Goal: Information Seeking & Learning: Learn about a topic

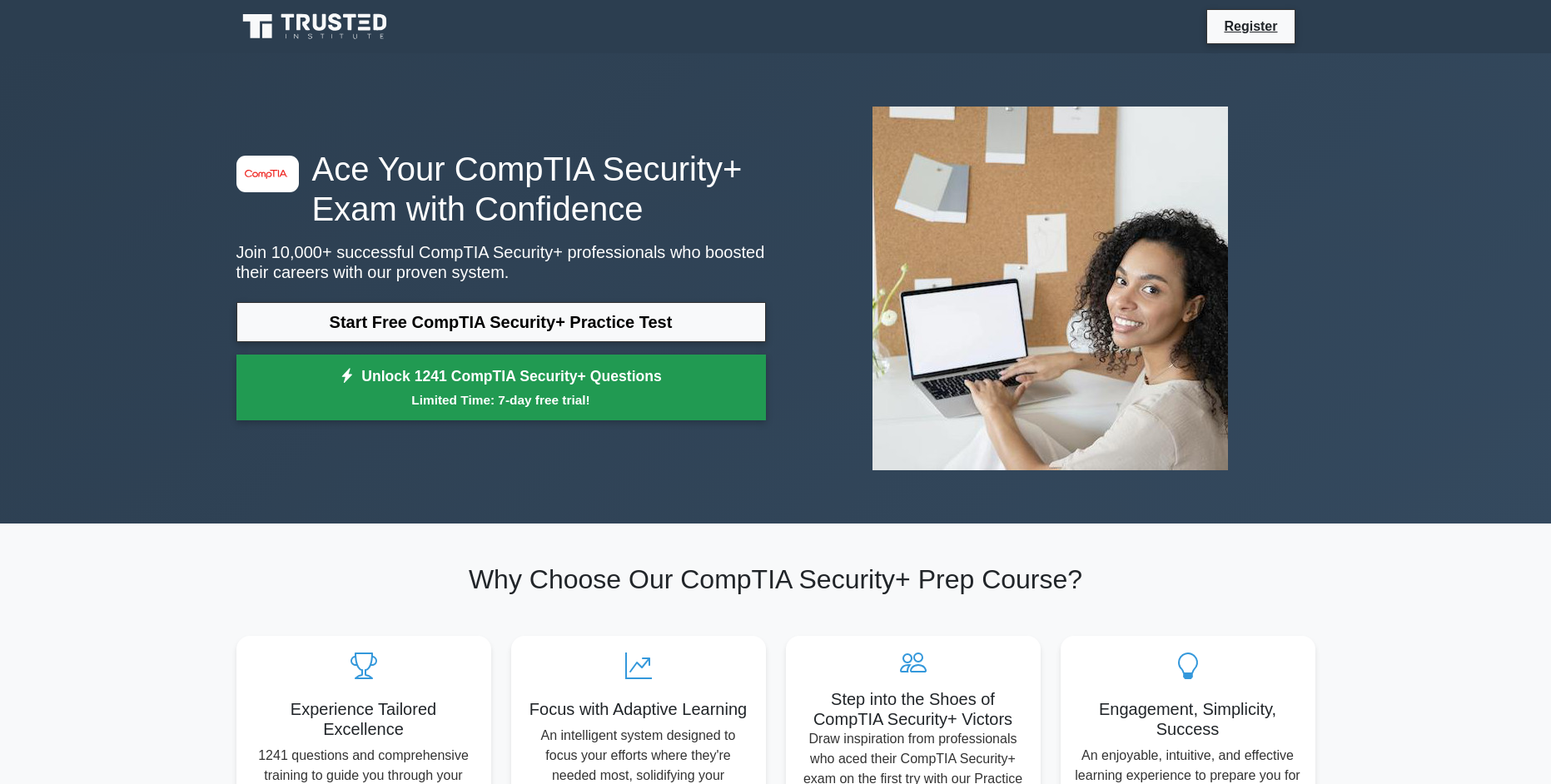
click at [643, 373] on link "Unlock 1241 CompTIA Security+ Questions Limited Time: 7-day free trial!" at bounding box center [501, 387] width 530 height 67
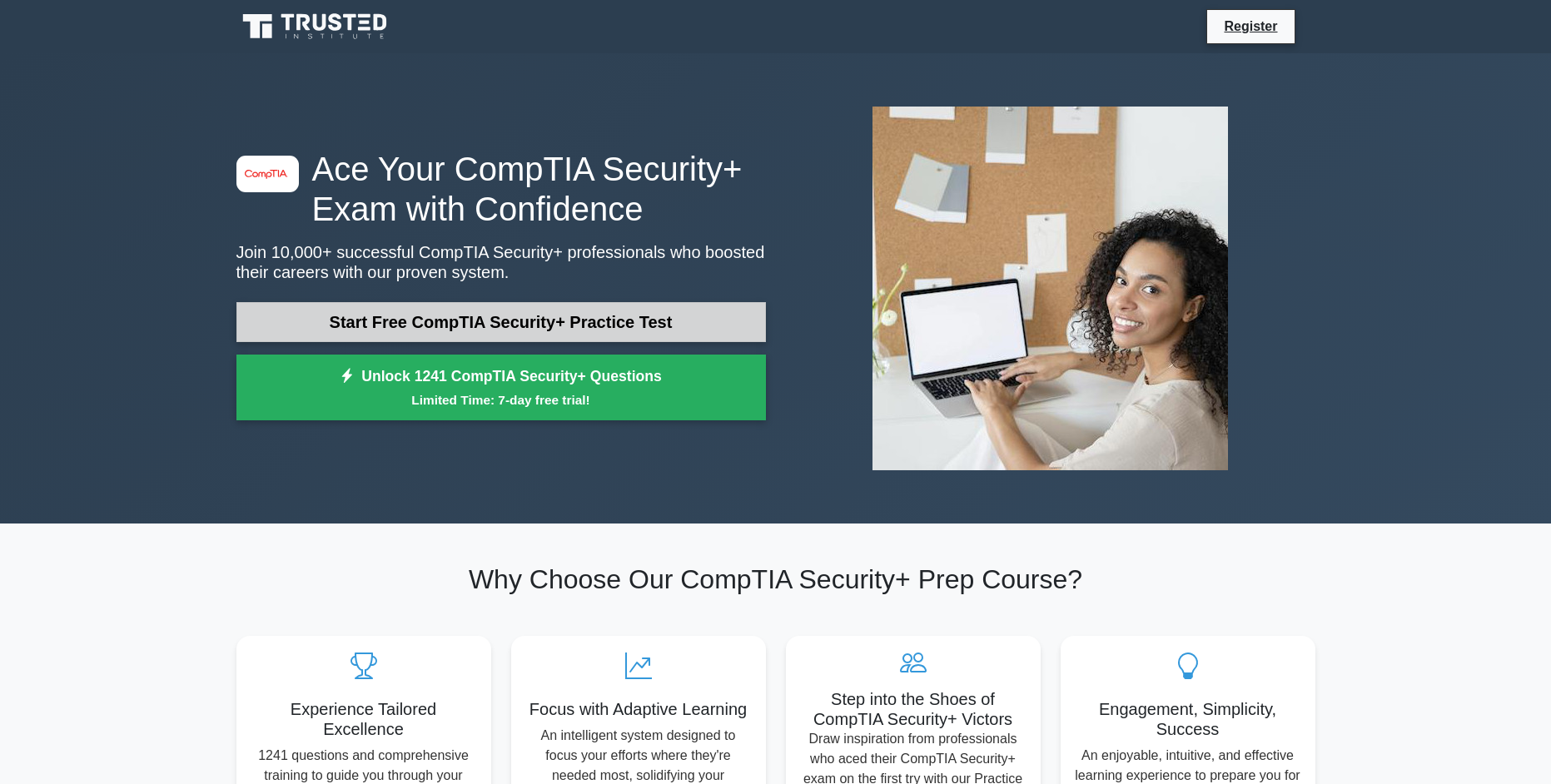
click at [530, 323] on link "Start Free CompTIA Security+ Practice Test" at bounding box center [501, 322] width 530 height 40
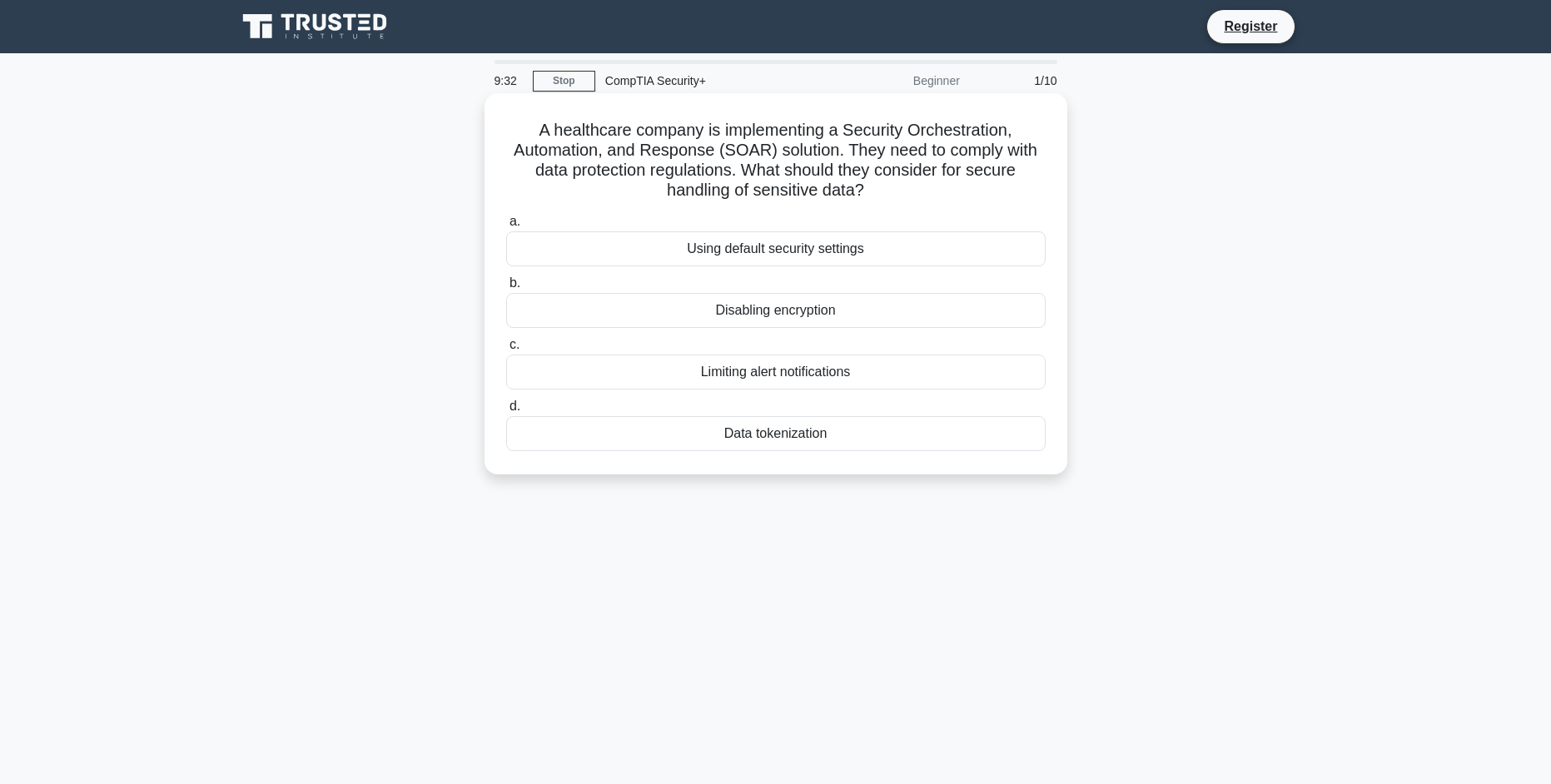
click at [802, 440] on div "Data tokenization" at bounding box center [776, 434] width 539 height 35
click at [507, 412] on input "d. Data tokenization" at bounding box center [507, 406] width 0 height 11
click at [779, 254] on div "Role-based access control (RBAC)" at bounding box center [776, 249] width 539 height 35
click at [507, 227] on input "a. Role-based access control (RBAC)" at bounding box center [507, 221] width 0 height 11
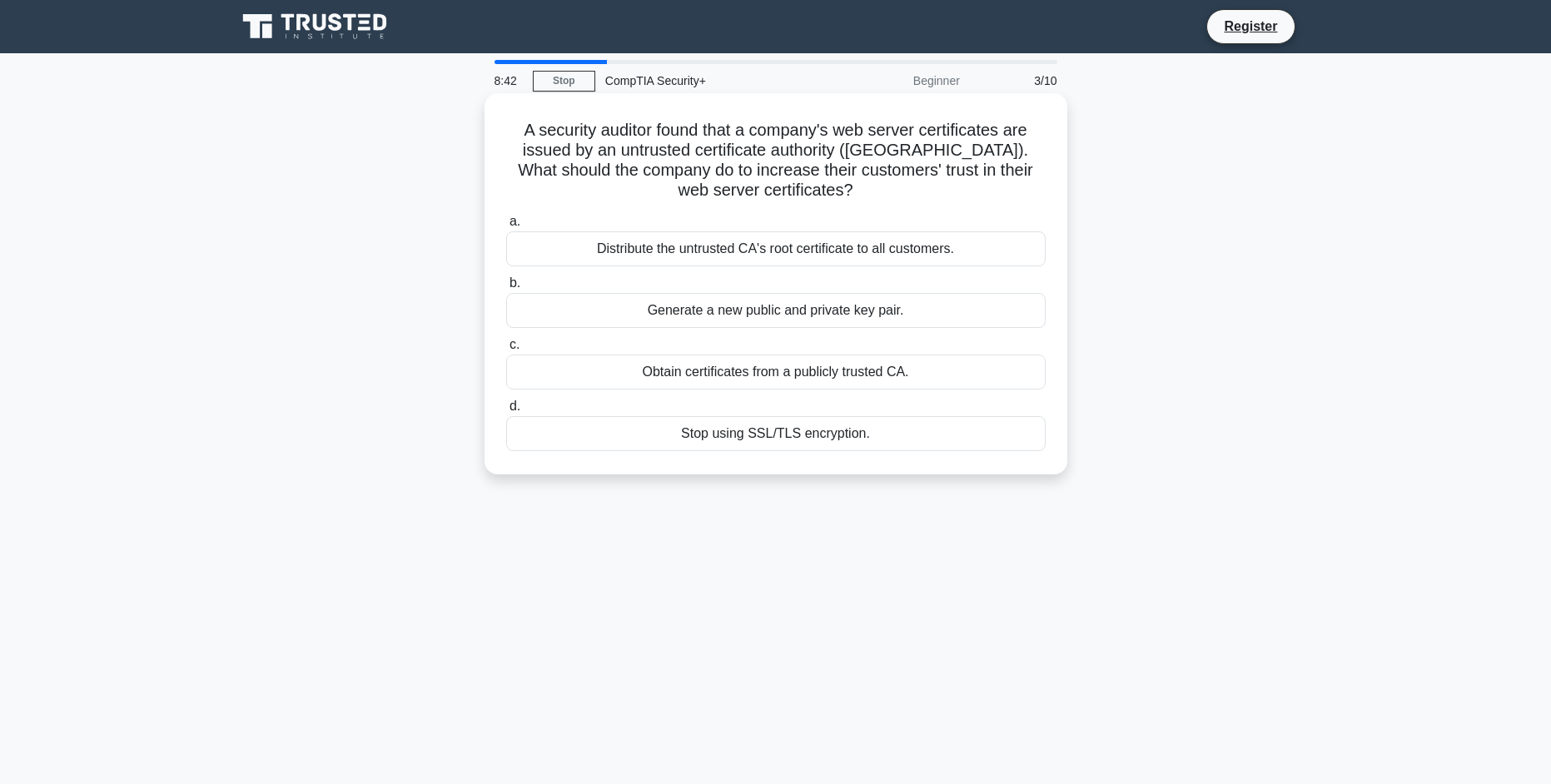
click at [825, 380] on div "Obtain certificates from a publicly trusted CA." at bounding box center [776, 372] width 539 height 35
click at [507, 350] on input "c. Obtain certificates from a publicly trusted CA." at bounding box center [507, 345] width 0 height 11
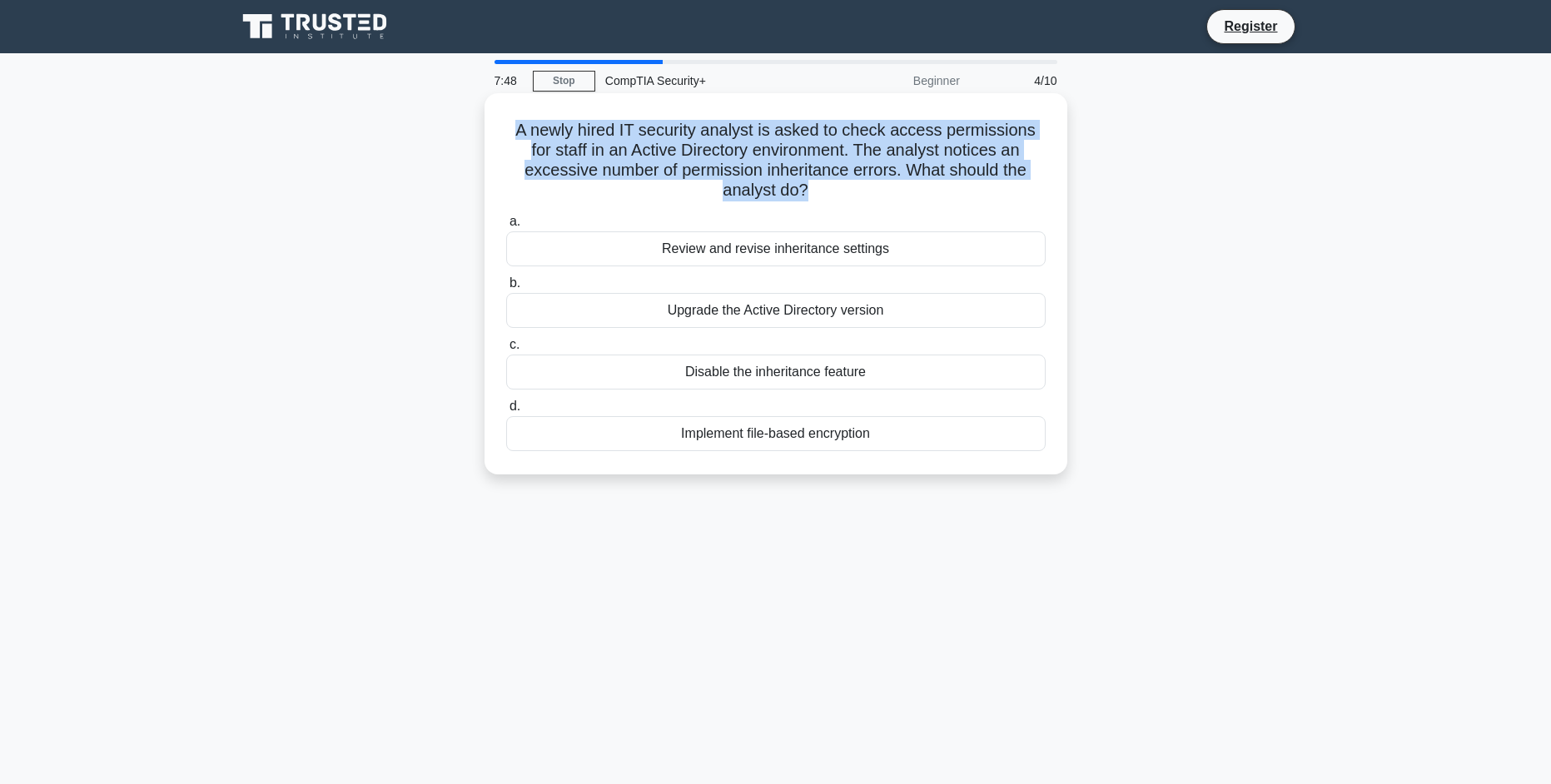
drag, startPoint x: 919, startPoint y: 191, endPoint x: 515, endPoint y: 135, distance: 407.9
click at [515, 135] on h5 "A newly hired IT security analyst is asked to check access permissions for staf…" at bounding box center [776, 161] width 543 height 81
copy h5 "A newly hired IT security analyst is asked to check access permissions for staf…"
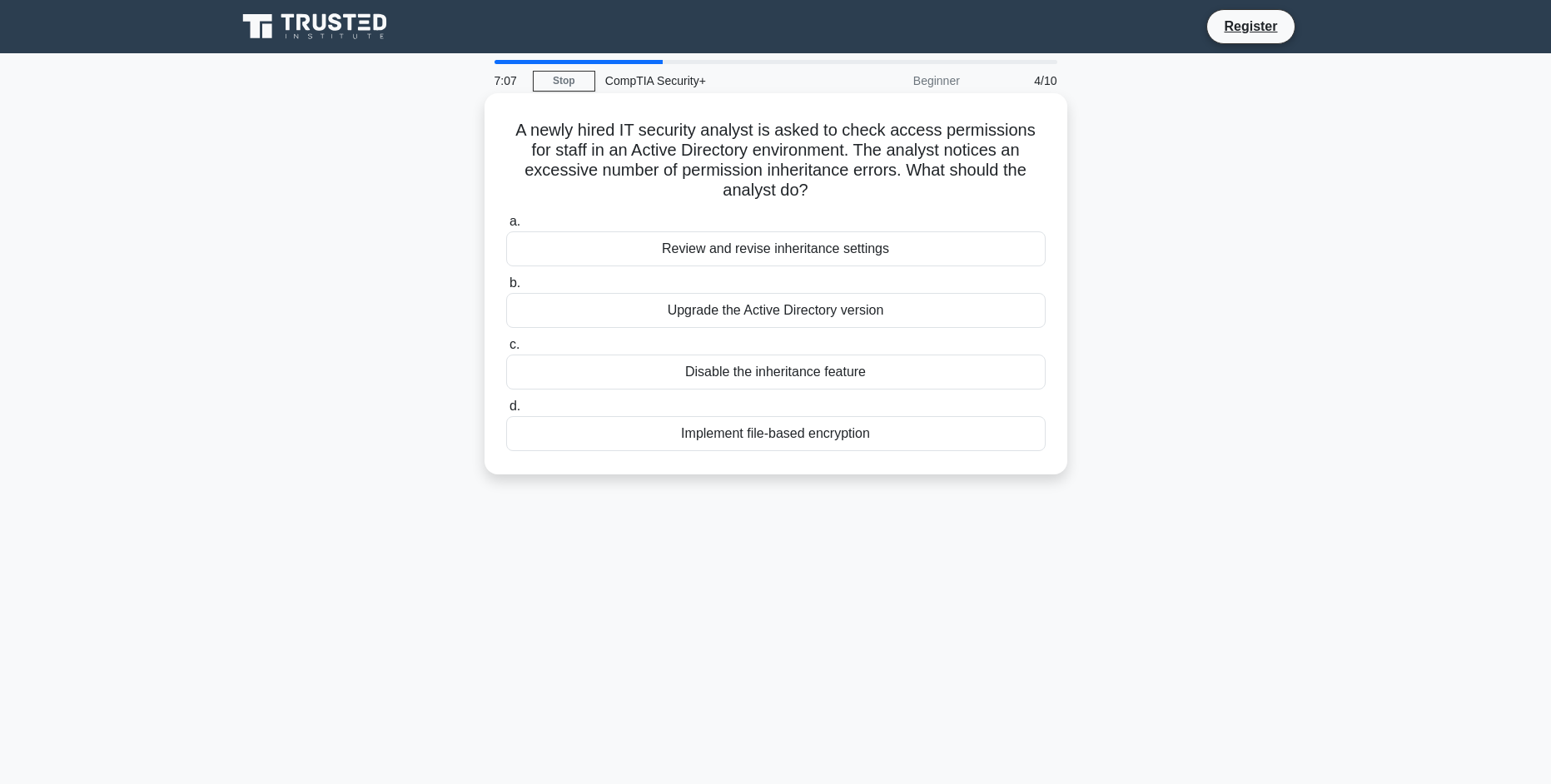
click at [847, 252] on div "Review and revise inheritance settings" at bounding box center [776, 249] width 539 height 35
click at [507, 227] on input "a. Review and revise inheritance settings" at bounding box center [507, 221] width 0 height 11
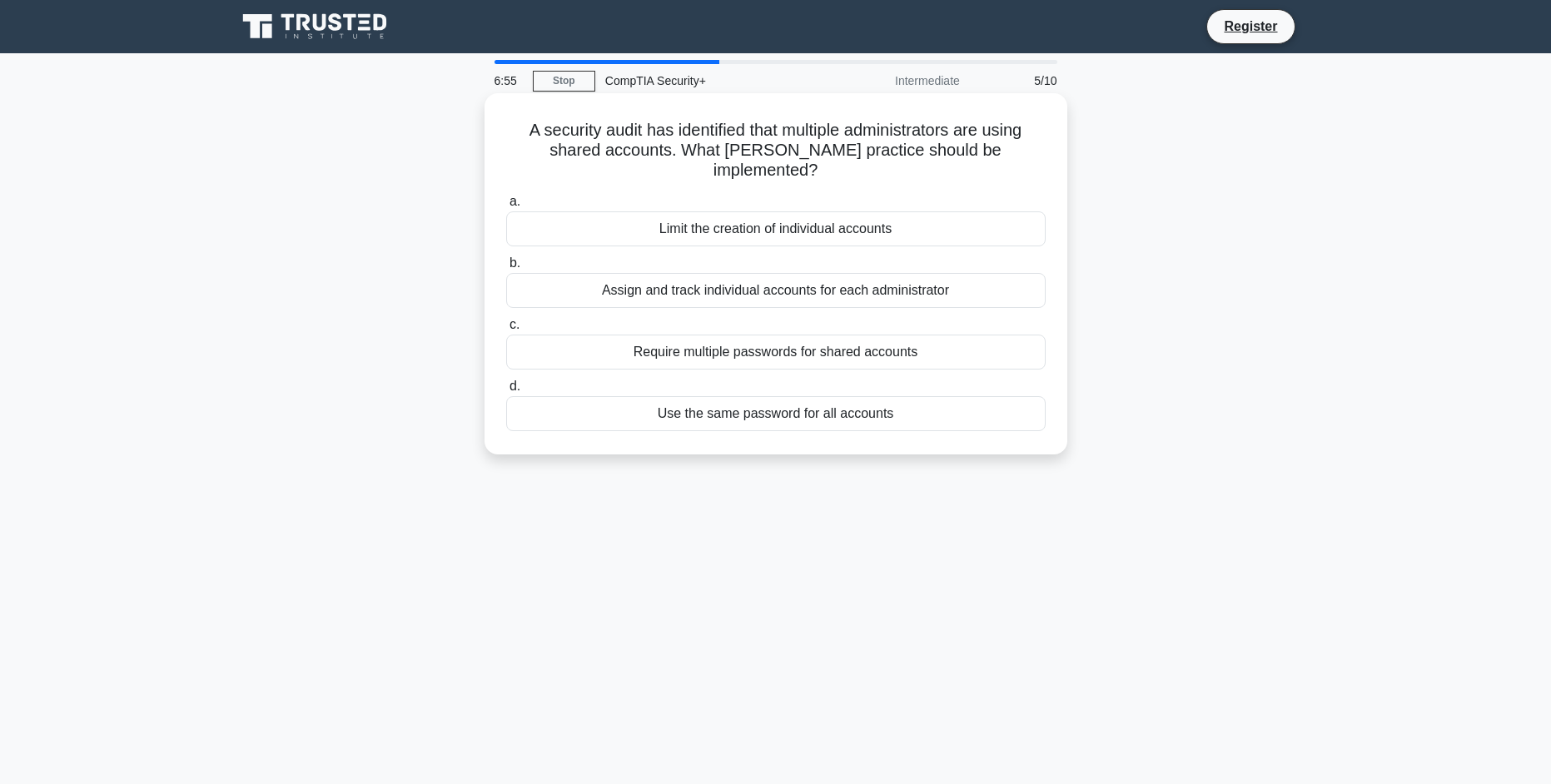
click at [860, 274] on label "b. Assign and track individual accounts for each administrator" at bounding box center [776, 281] width 539 height 55
click at [507, 269] on input "b. Assign and track individual accounts for each administrator" at bounding box center [507, 264] width 0 height 11
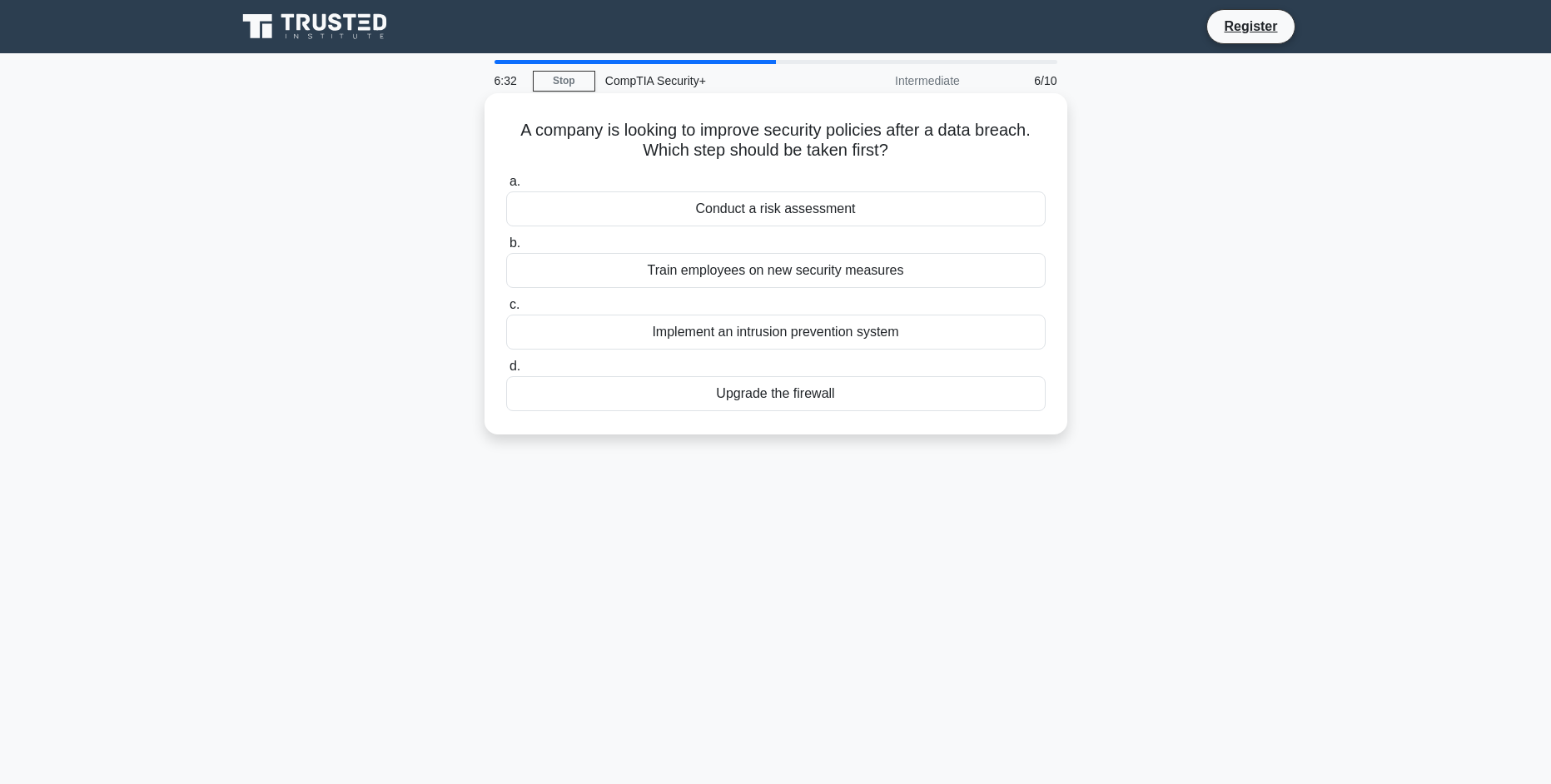
click at [802, 203] on div "Conduct a risk assessment" at bounding box center [776, 209] width 539 height 35
click at [507, 188] on input "a. Conduct a risk assessment" at bounding box center [507, 182] width 0 height 11
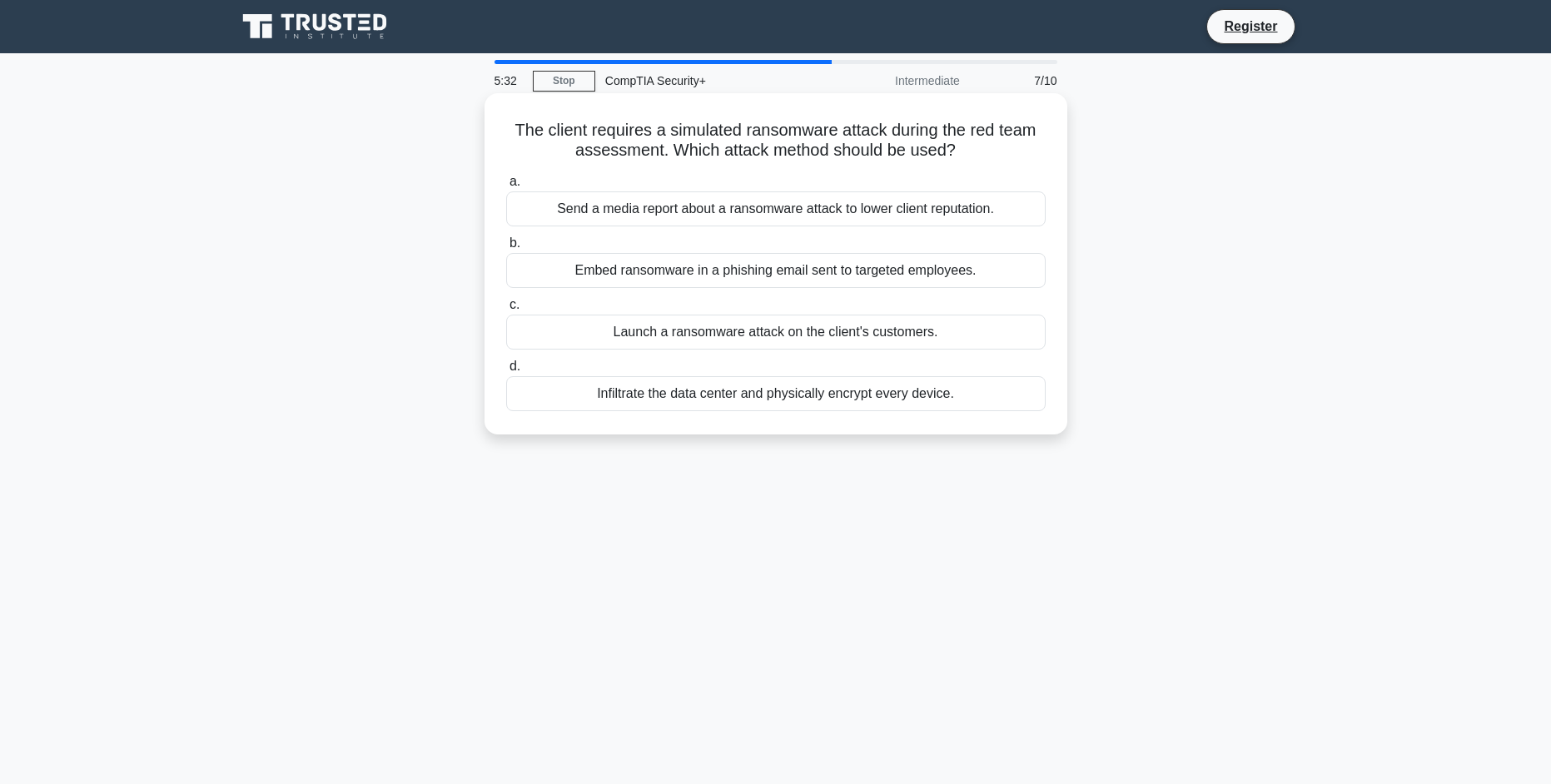
click at [799, 245] on label "b. Embed ransomware in a phishing email sent to targeted employees." at bounding box center [776, 261] width 539 height 55
click at [507, 245] on input "b. Embed ransomware in a phishing email sent to targeted employees." at bounding box center [507, 243] width 0 height 11
click at [813, 411] on div "Active-active configuration with load balancing" at bounding box center [776, 393] width 539 height 35
click at [507, 373] on input "d. Active-active configuration with load balancing" at bounding box center [507, 367] width 0 height 11
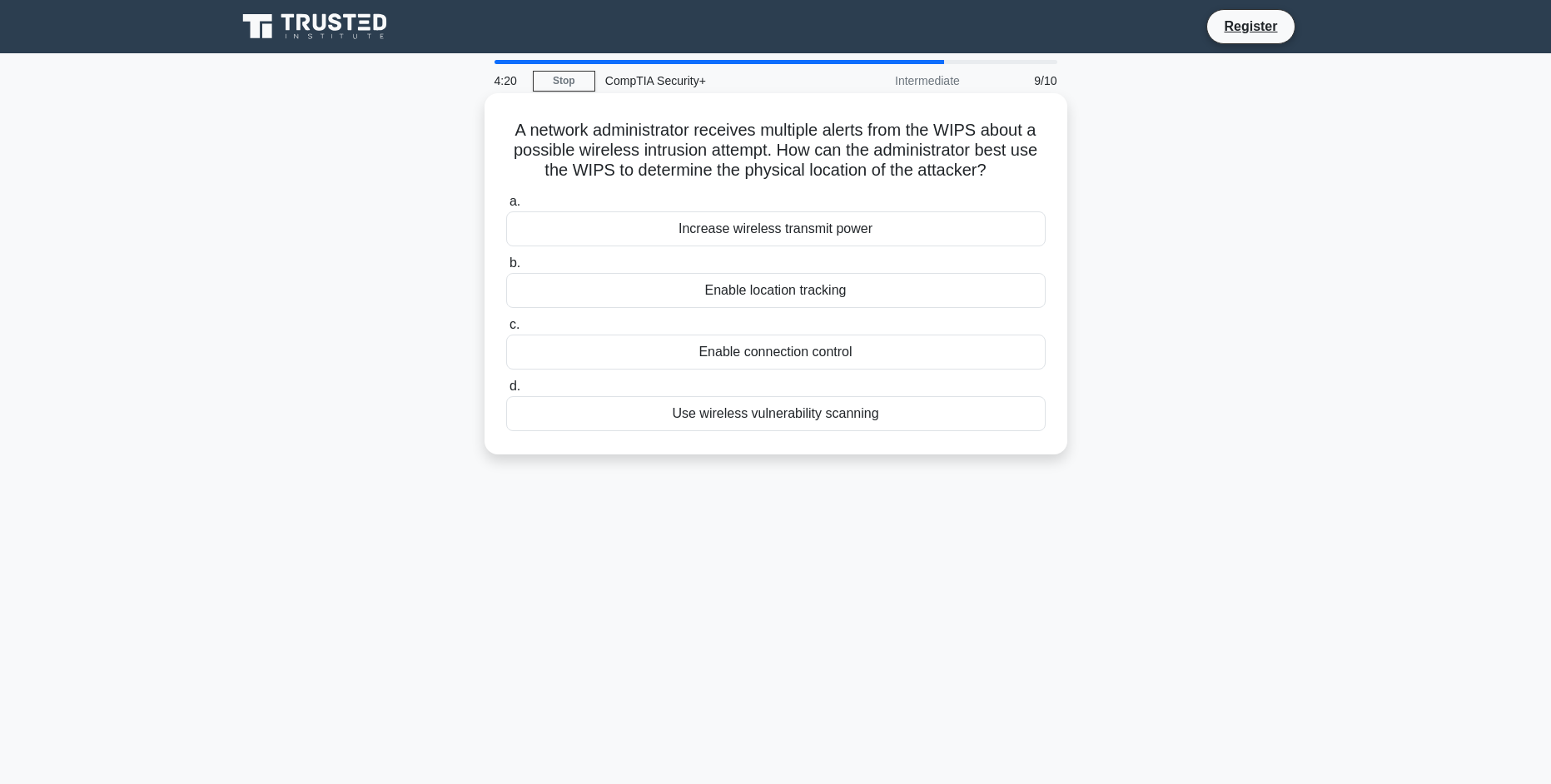
click at [941, 308] on div "Enable location tracking" at bounding box center [776, 290] width 539 height 35
click at [507, 269] on input "b. Enable location tracking" at bounding box center [507, 264] width 0 height 11
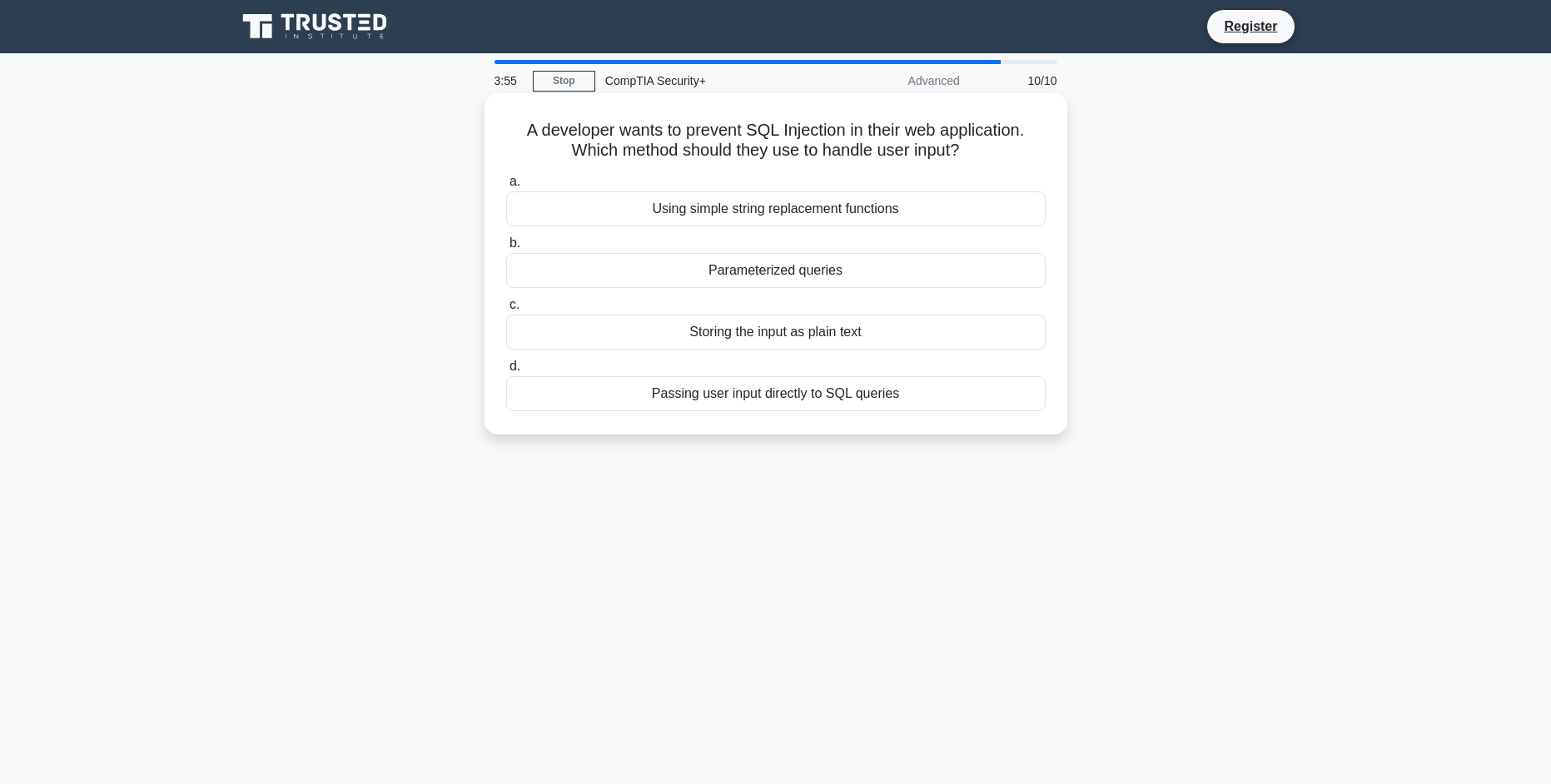
click at [807, 271] on div "Parameterized queries" at bounding box center [776, 271] width 539 height 35
click at [507, 249] on input "b. Parameterized queries" at bounding box center [507, 243] width 0 height 11
radio input "true"
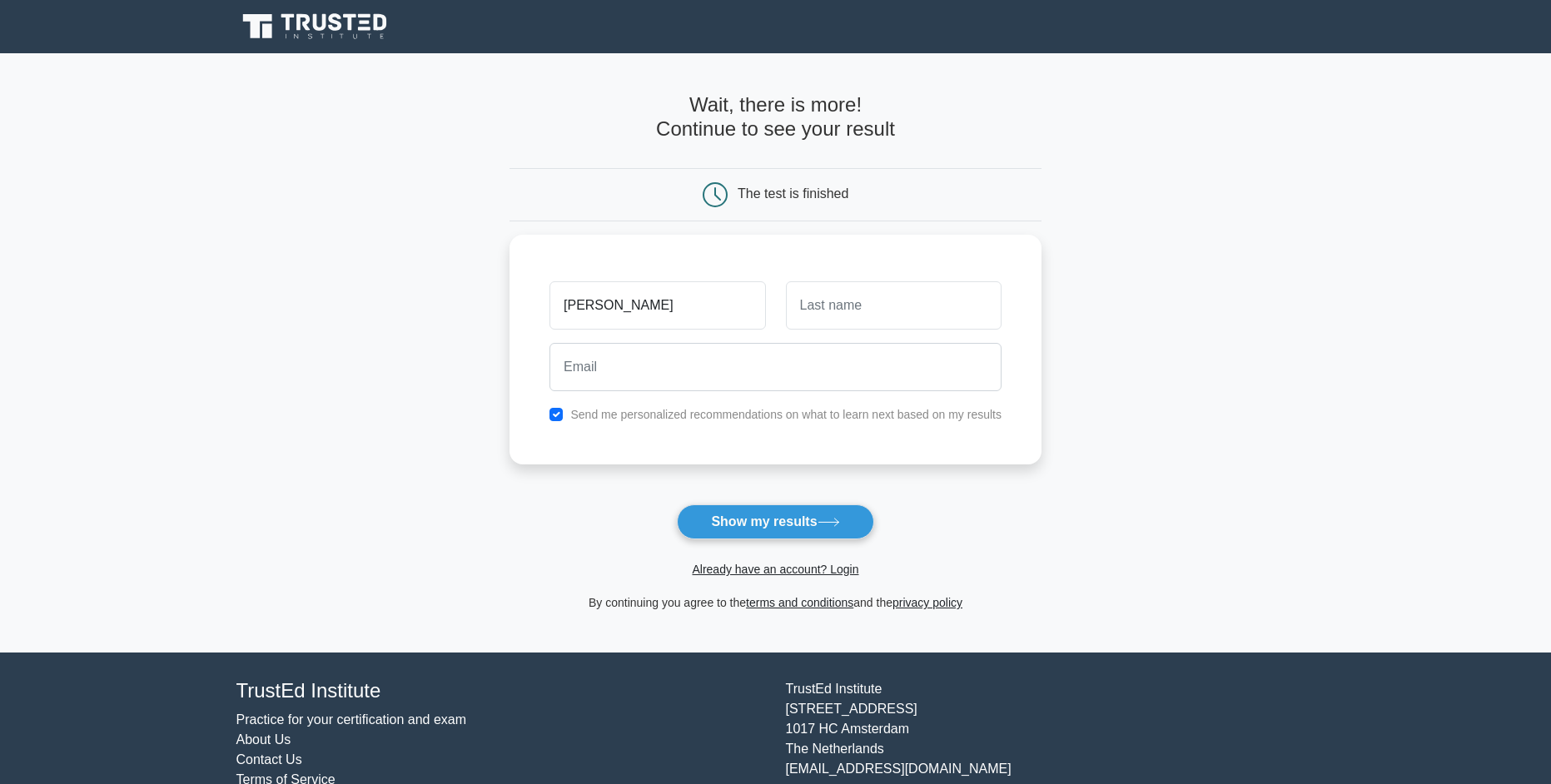
type input "[PERSON_NAME]"
type input "Mastroianni"
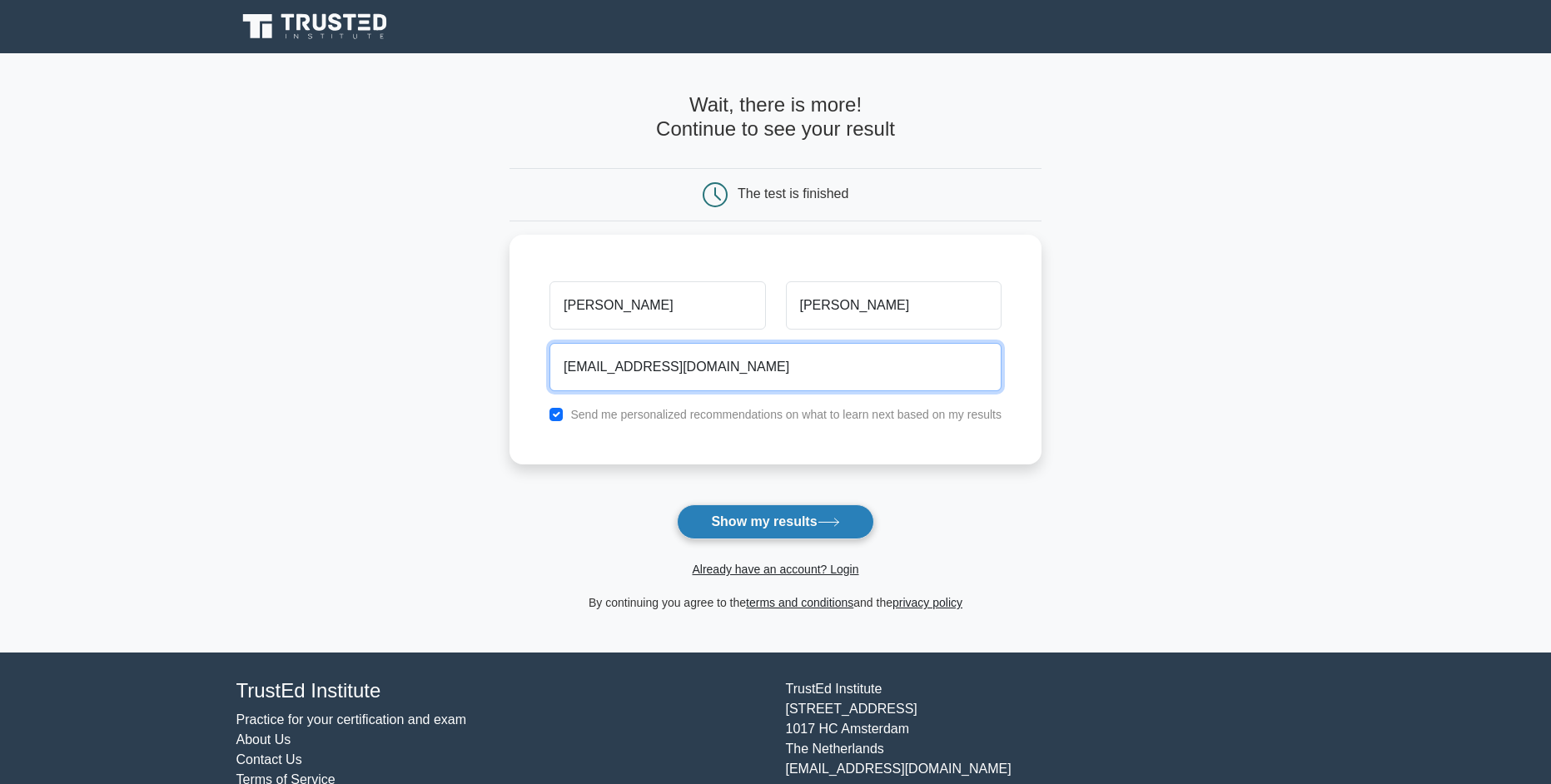
type input "unatigrebianca@gmail.com"
click at [772, 524] on button "Show my results" at bounding box center [775, 522] width 196 height 35
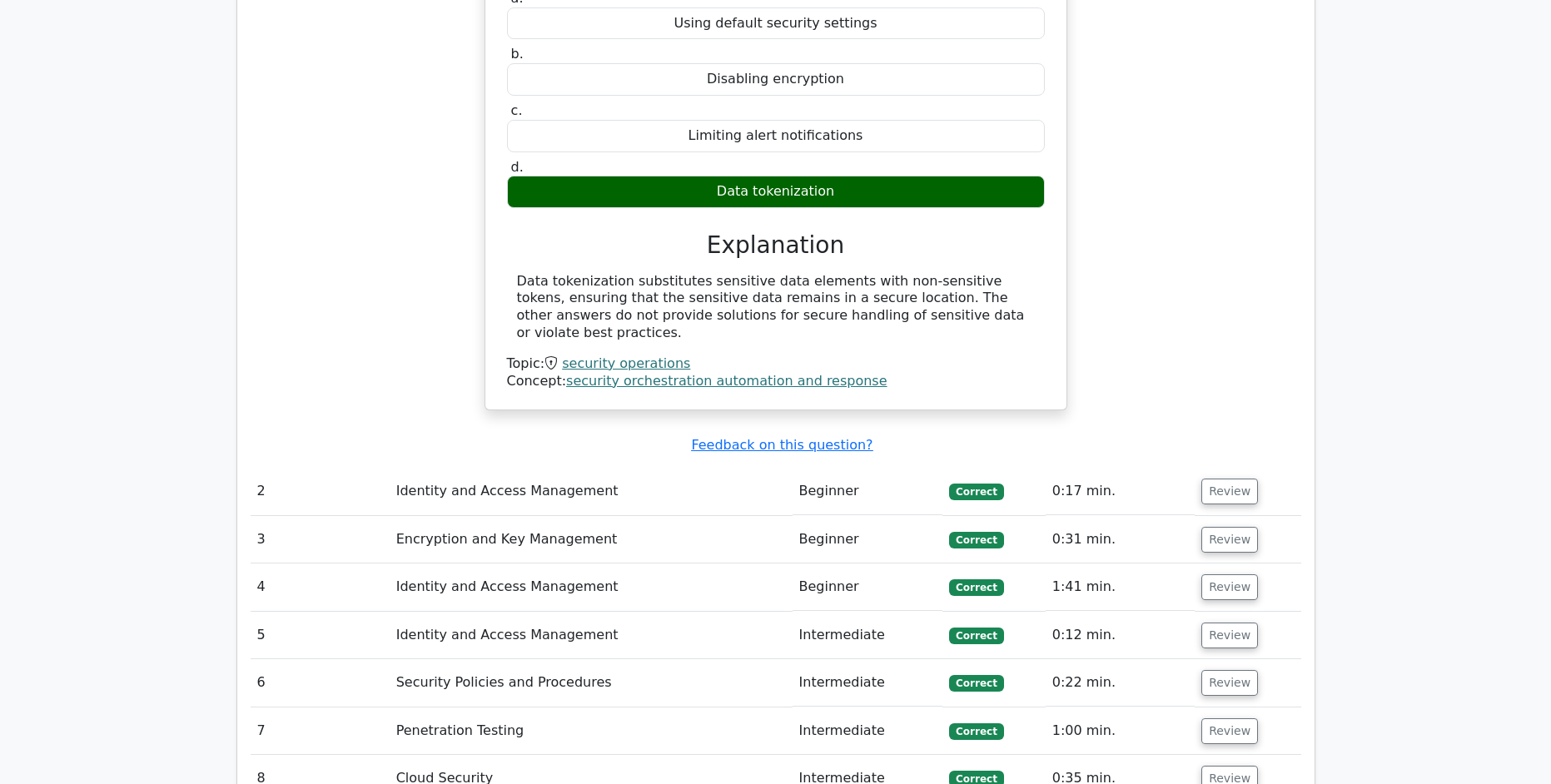
scroll to position [1609, 0]
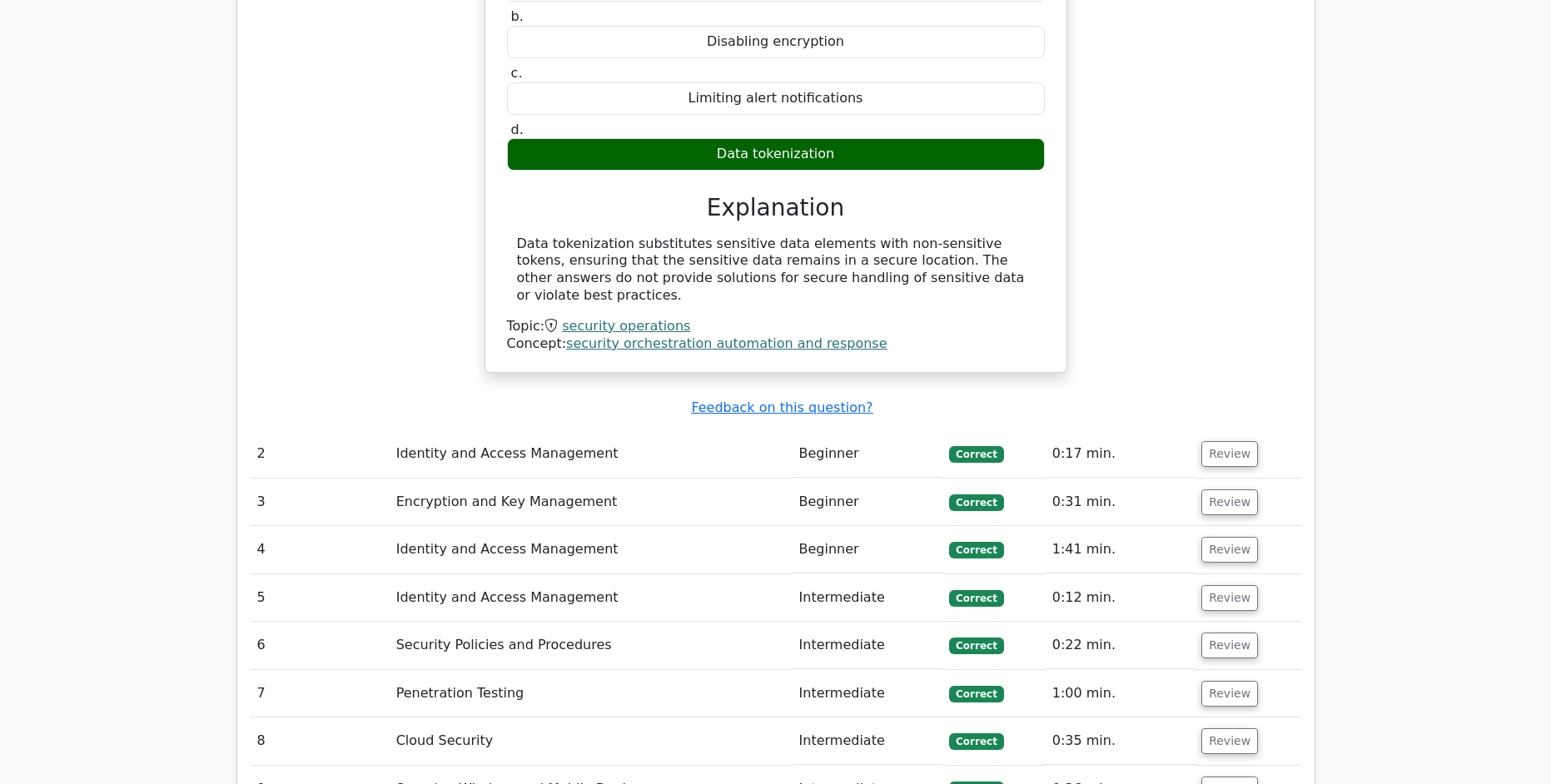
click at [524, 430] on td "Identity and Access Management" at bounding box center [591, 454] width 403 height 48
click at [1225, 441] on button "Review" at bounding box center [1229, 454] width 56 height 26
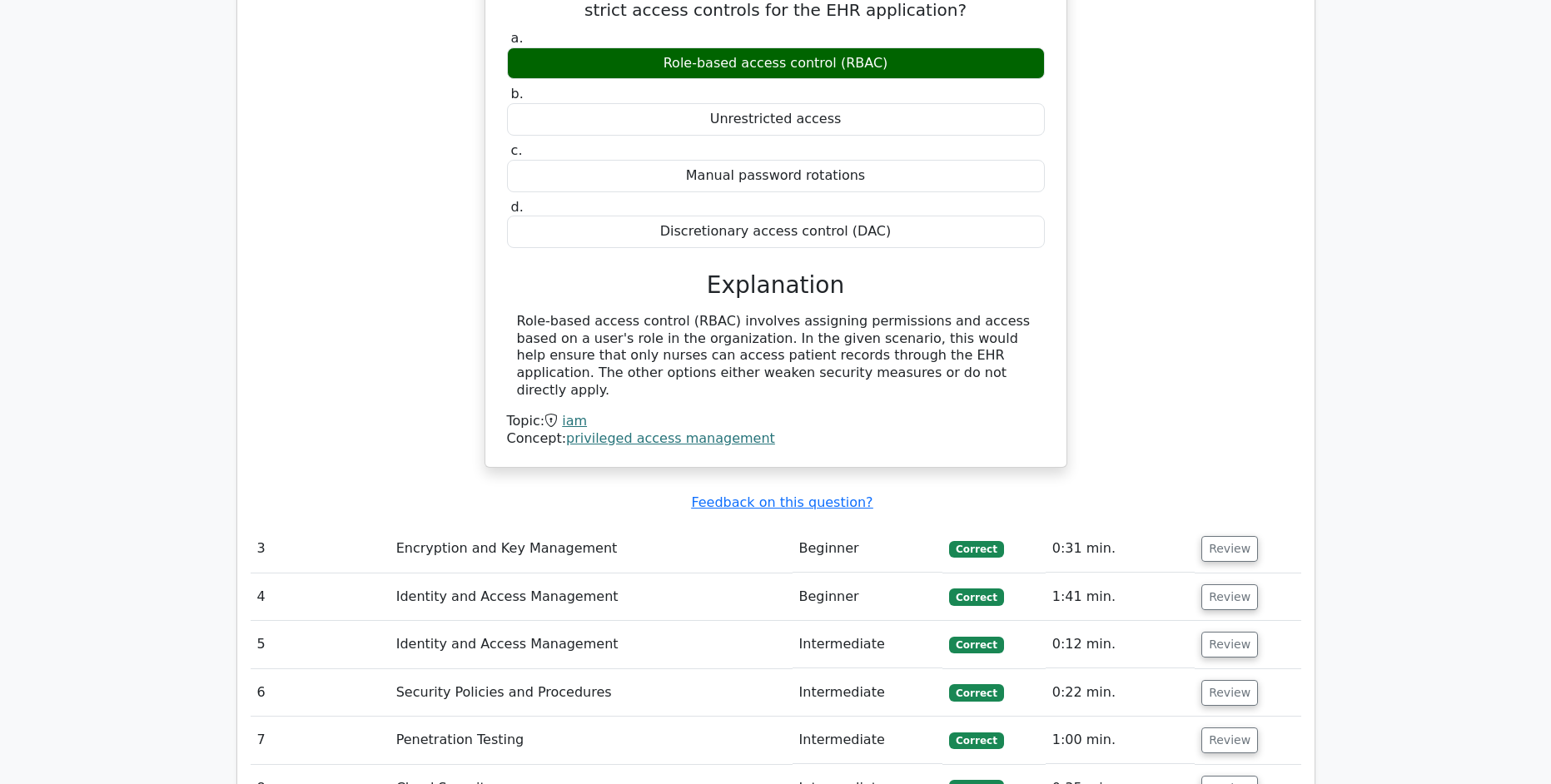
scroll to position [2183, 0]
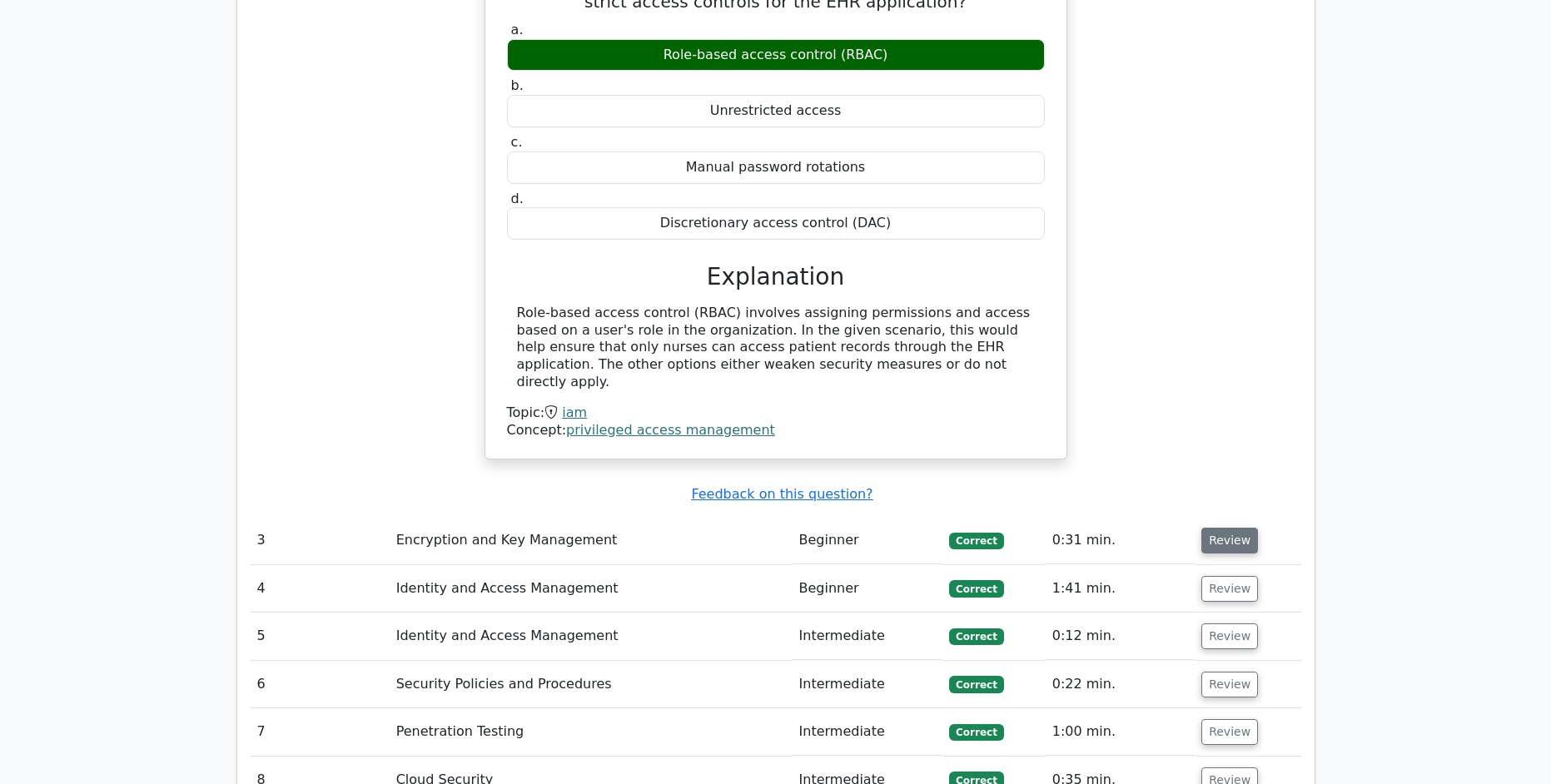
click at [1229, 528] on button "Review" at bounding box center [1229, 541] width 56 height 26
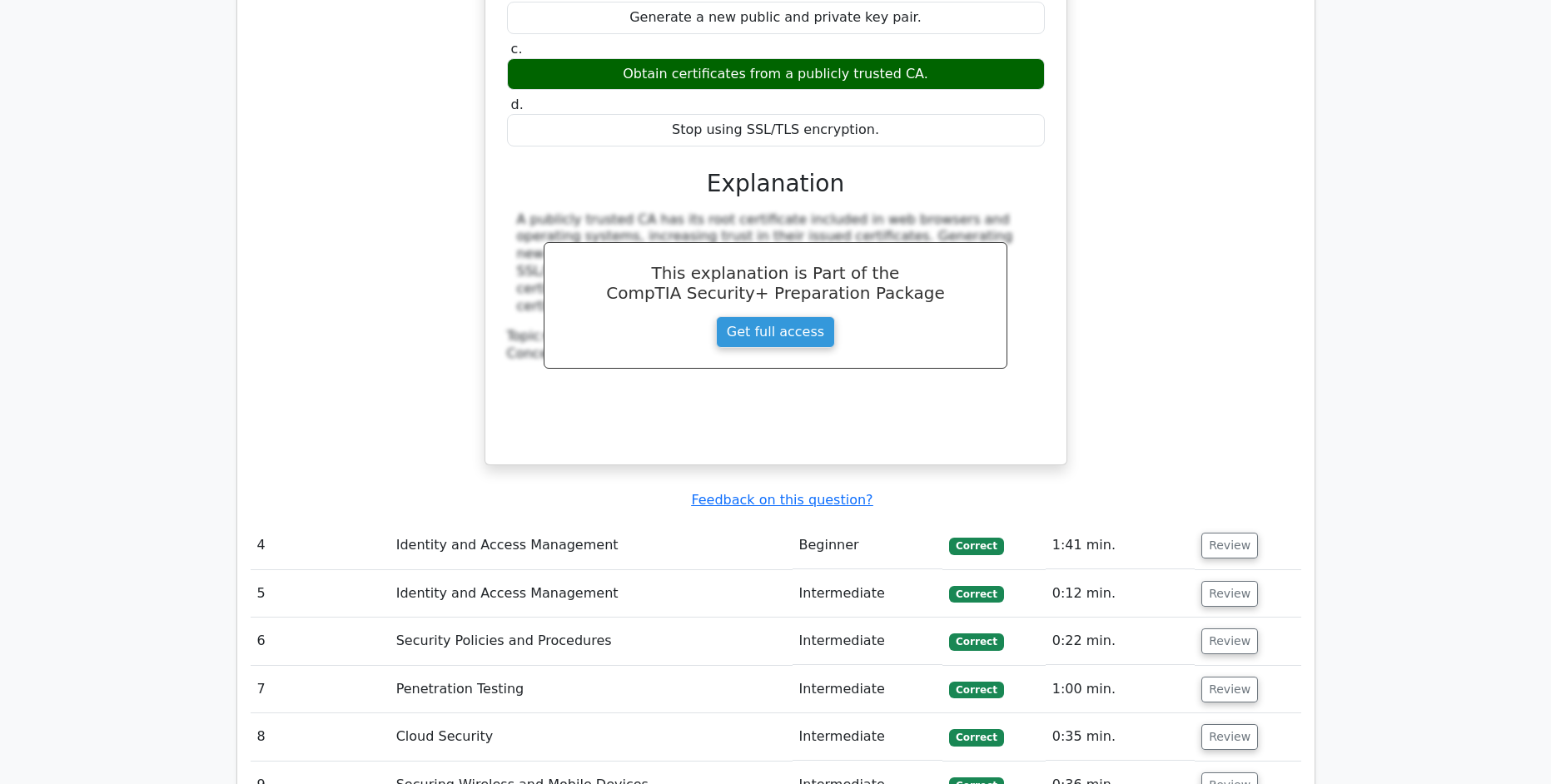
scroll to position [3102, 0]
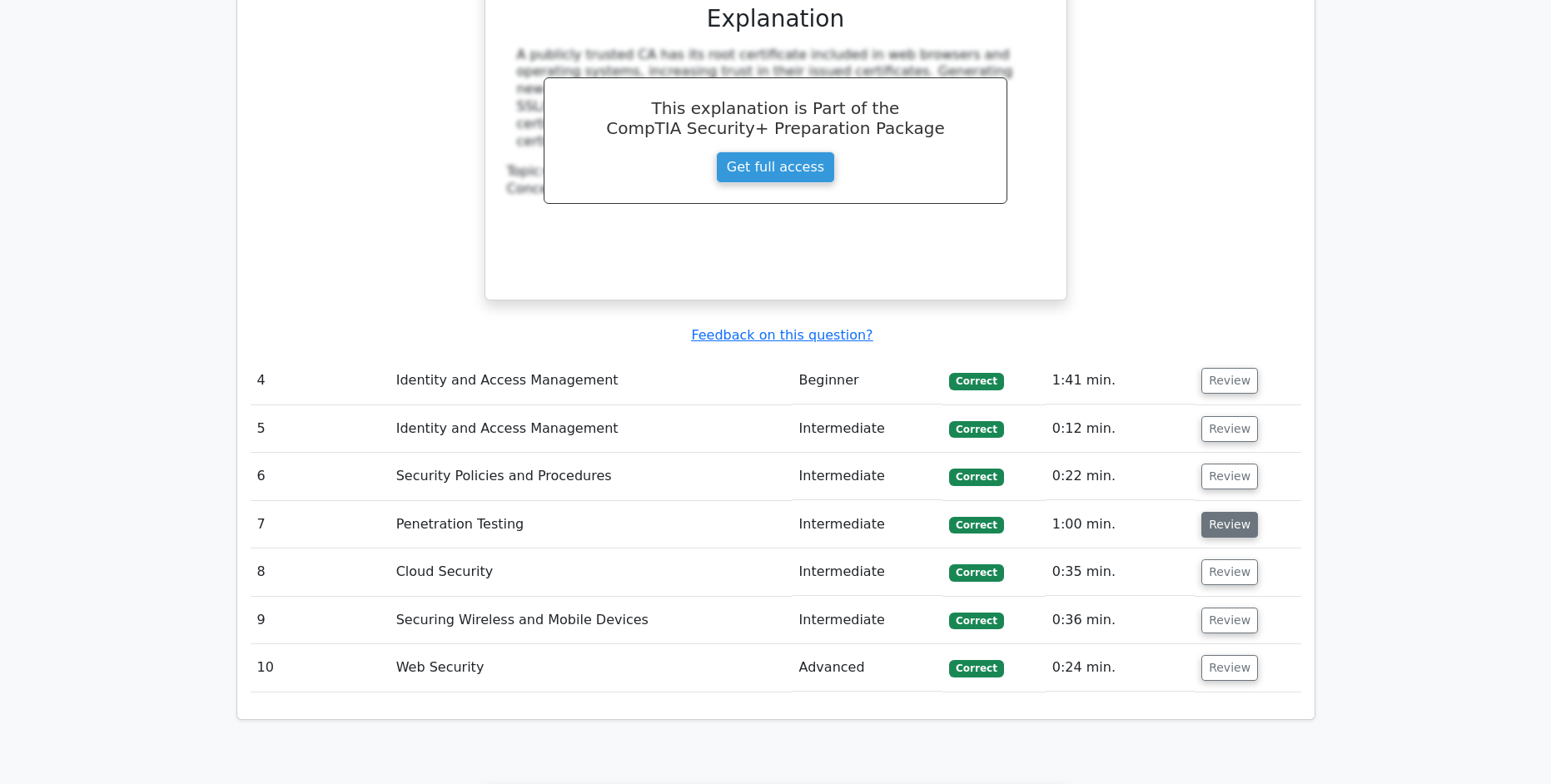
click at [1229, 512] on button "Review" at bounding box center [1229, 525] width 56 height 26
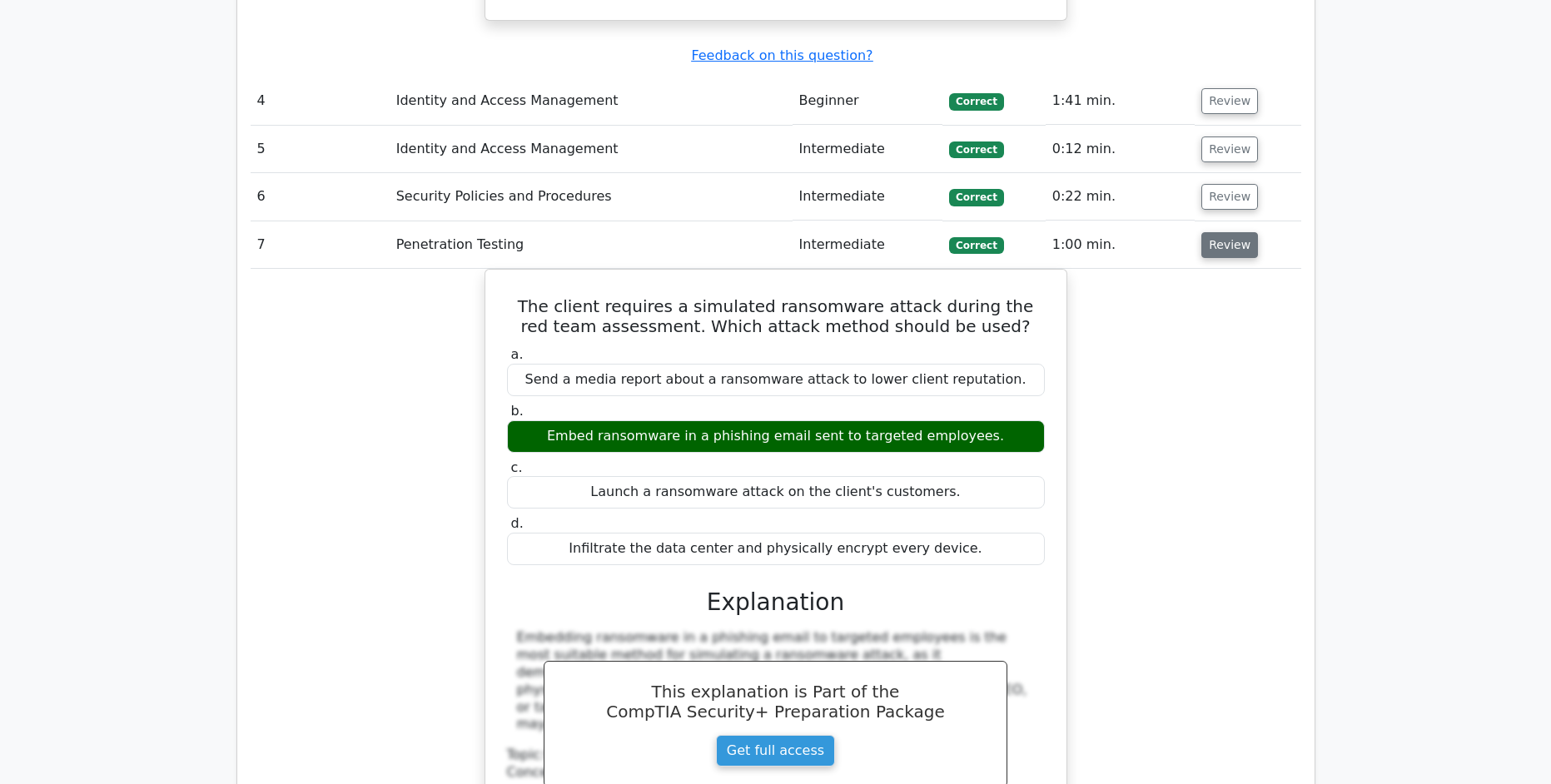
scroll to position [3561, 0]
